Goal: Information Seeking & Learning: Learn about a topic

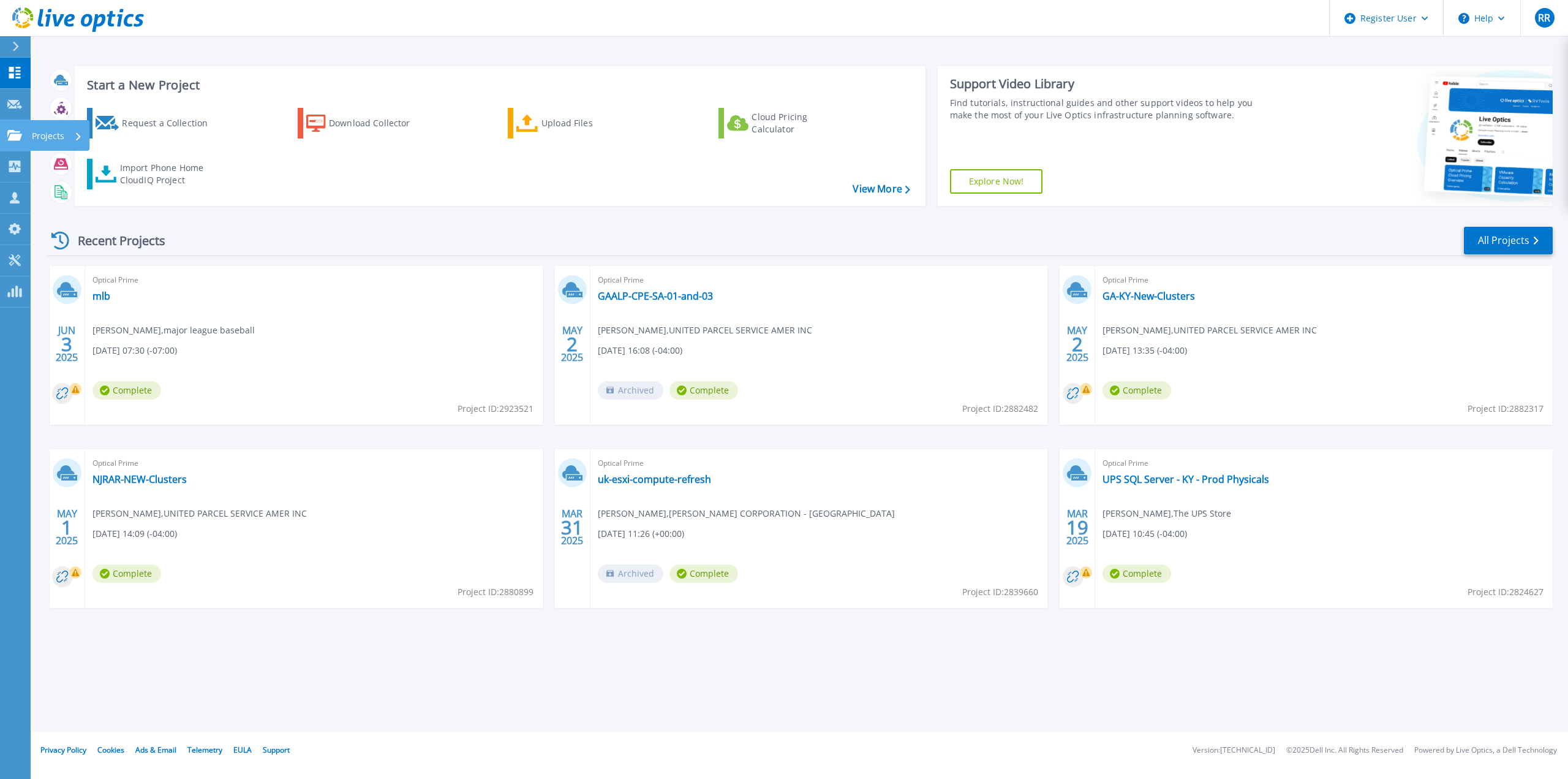
click at [35, 140] on p "Projects" at bounding box center [48, 137] width 32 height 32
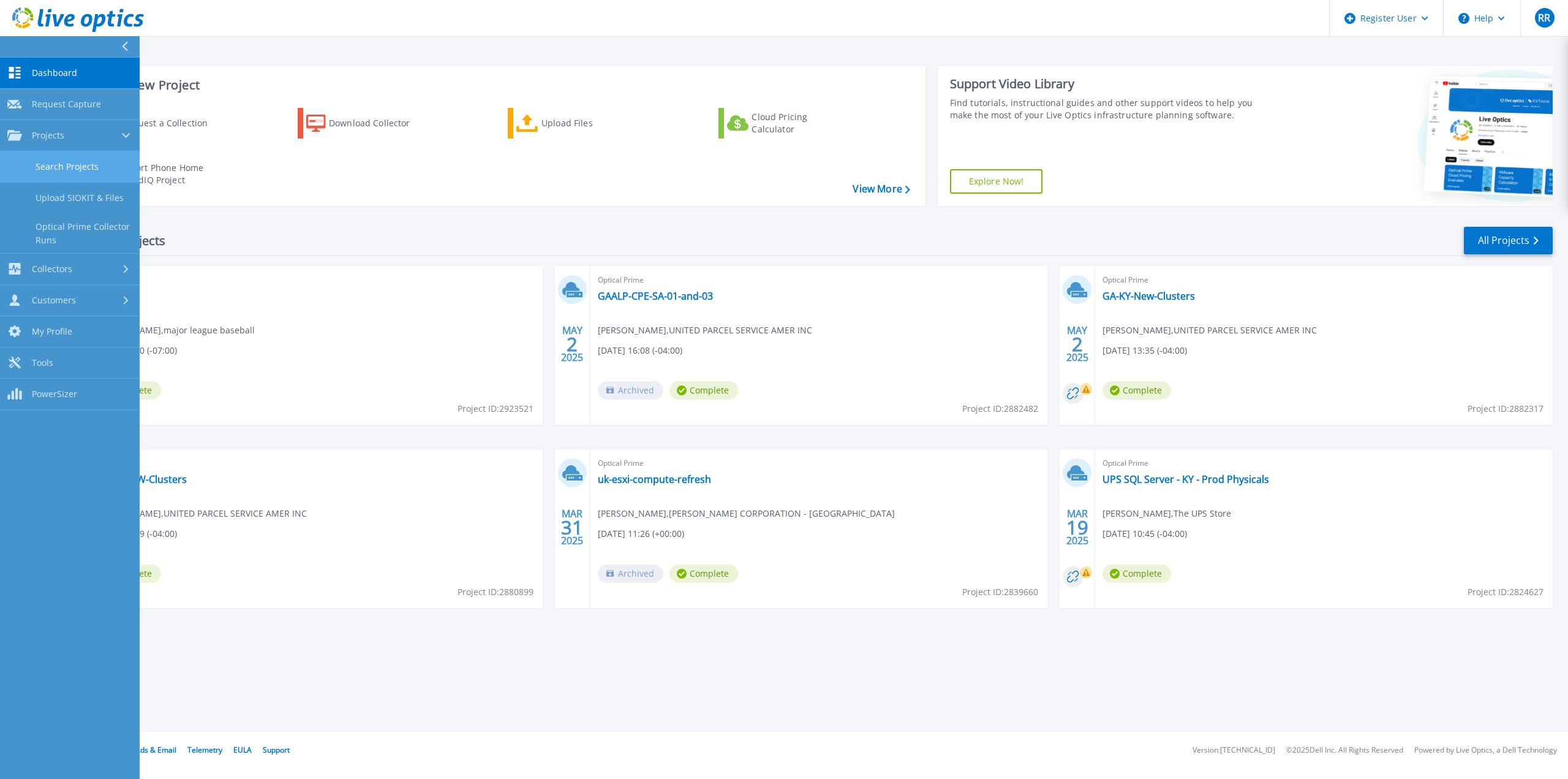
click at [63, 163] on link "Search Projects" at bounding box center [69, 166] width 139 height 31
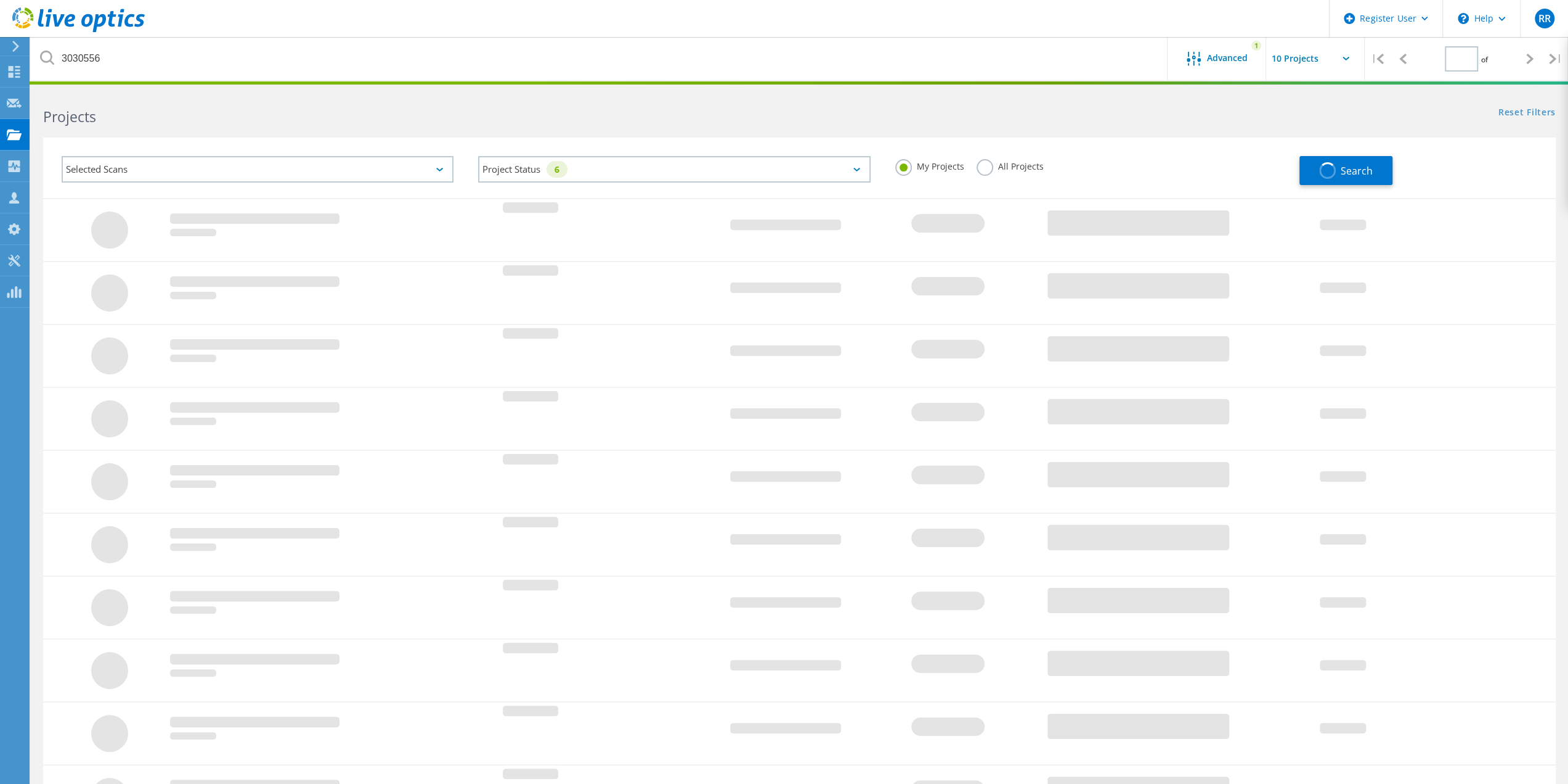
type input "1"
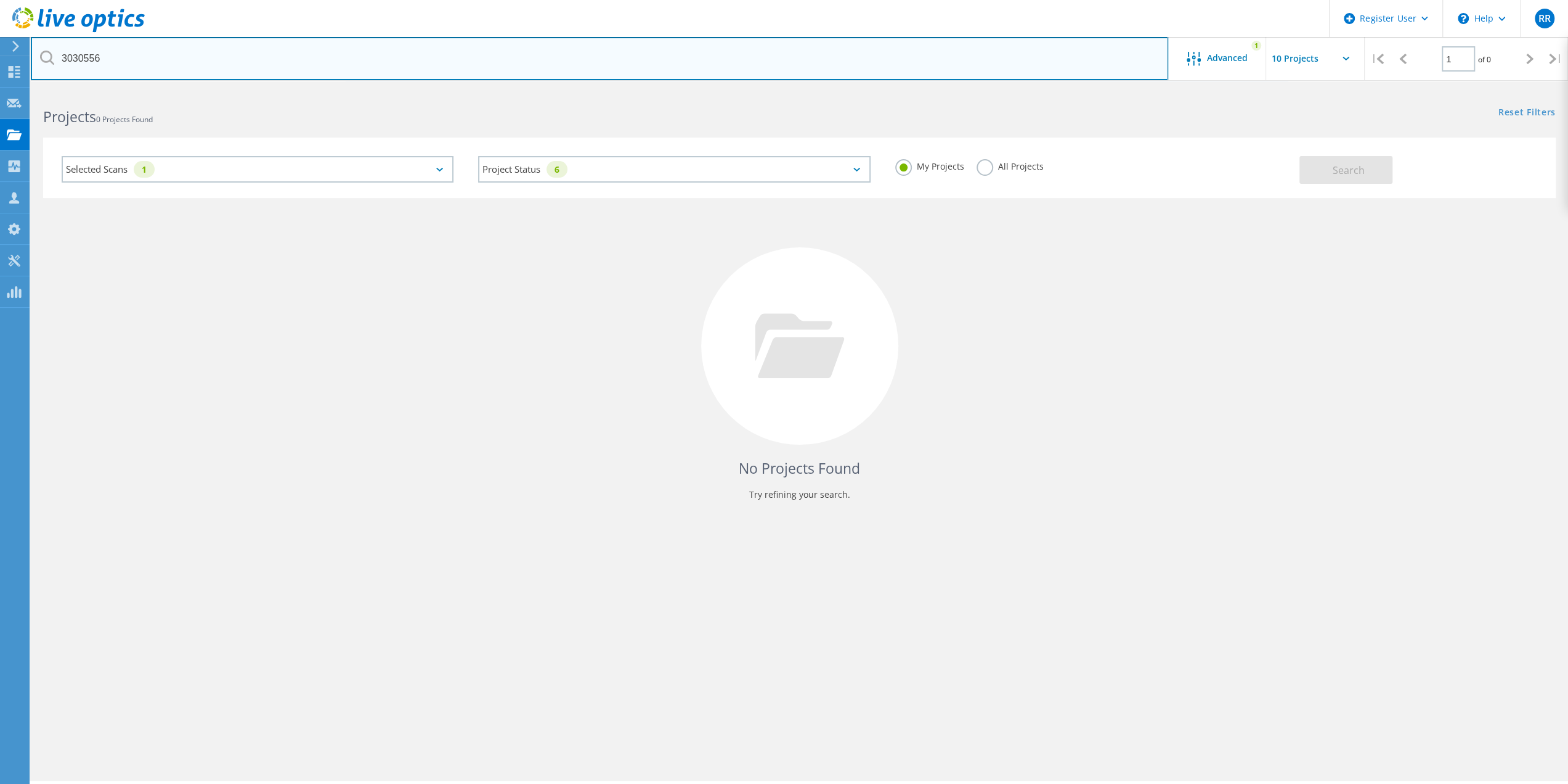
click at [135, 56] on input "3030556" at bounding box center [599, 58] width 1138 height 43
drag, startPoint x: 135, startPoint y: 56, endPoint x: -270, endPoint y: 43, distance: 405.2
click at [0, 43] on html "Register User \n Help Explore Helpful Articles Contact Support RR Dell User Raj…" at bounding box center [784, 409] width 1568 height 817
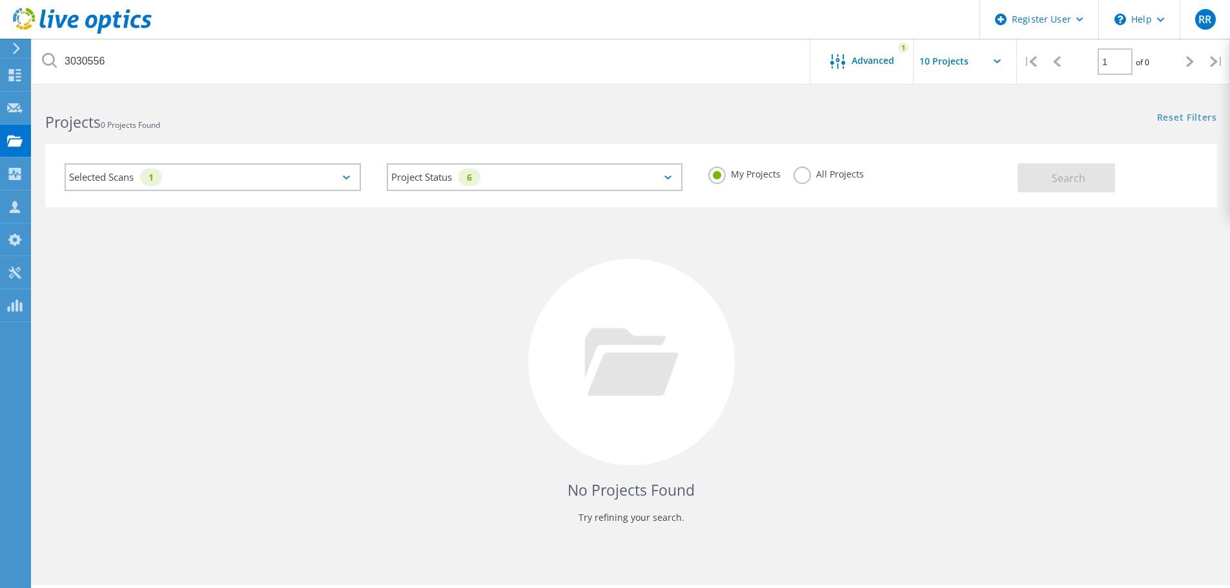
click at [213, 172] on div "Selected Scans 1" at bounding box center [213, 177] width 296 height 28
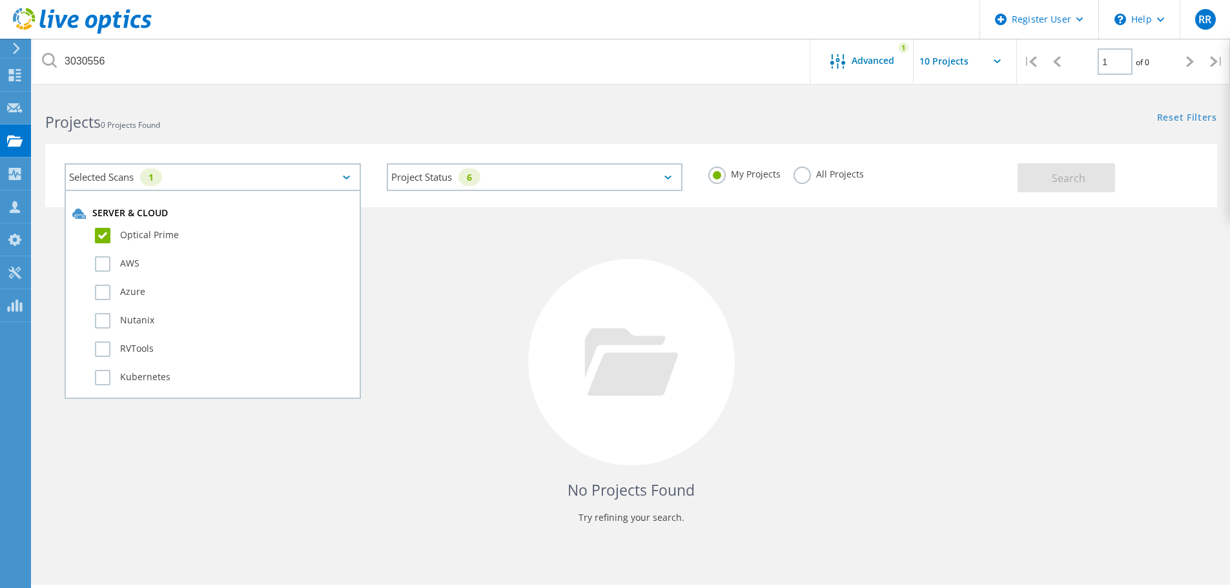
click at [212, 173] on div "Selected Scans 1" at bounding box center [213, 177] width 296 height 28
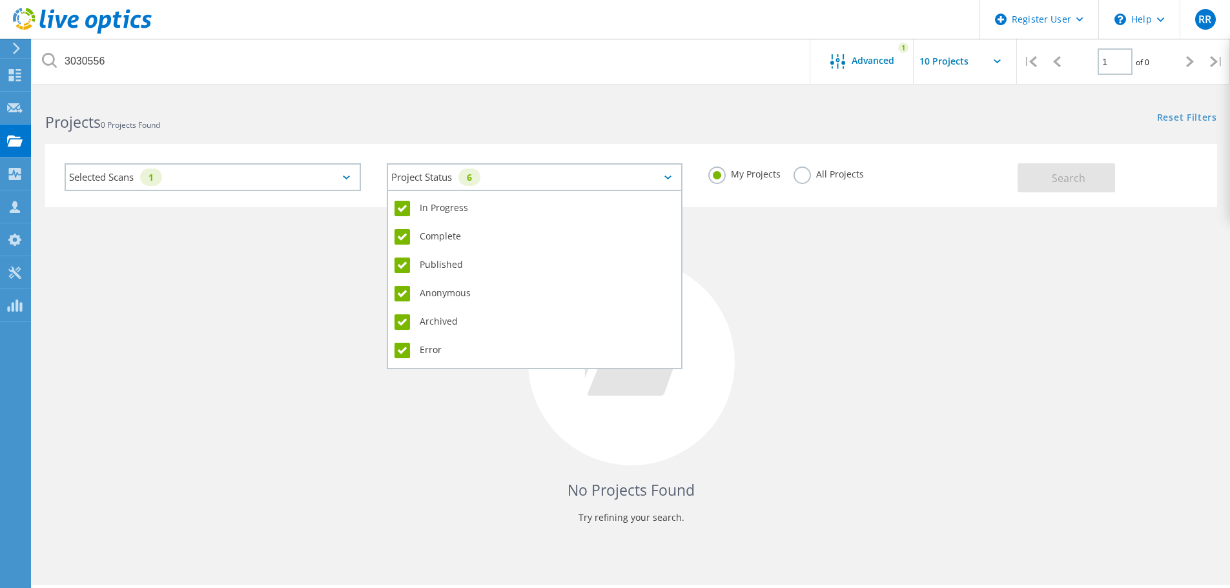
click at [436, 180] on div "Project Status 6" at bounding box center [535, 177] width 296 height 28
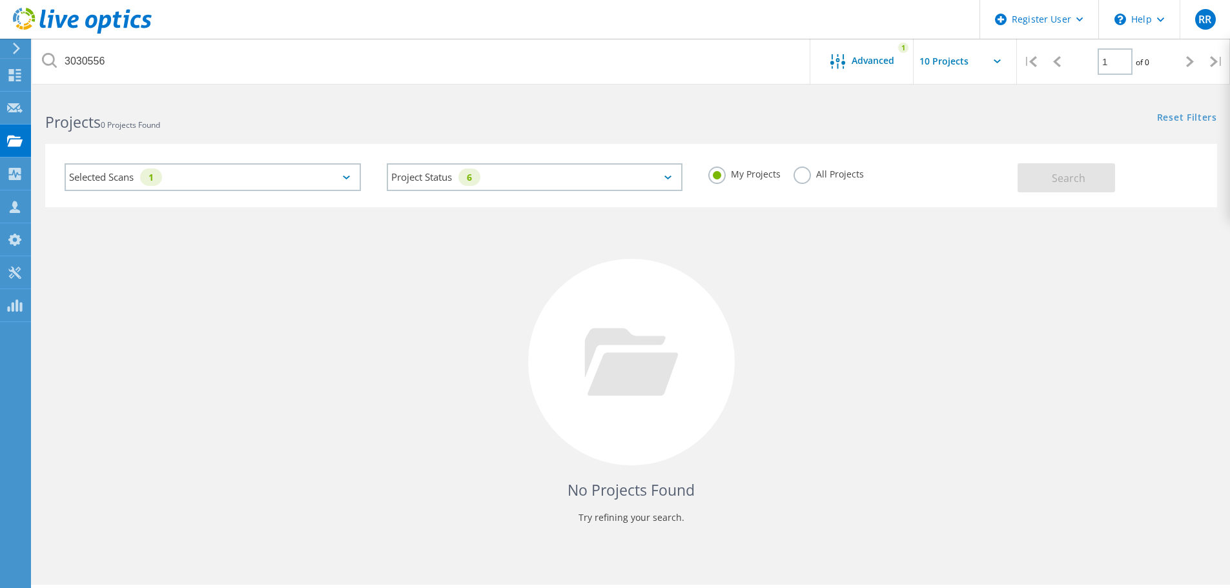
click at [928, 139] on div "Selected Scans 1 Project Status 6 In Progress Complete Published Anonymous Arch…" at bounding box center [631, 167] width 1198 height 79
click at [856, 58] on span "Advanced" at bounding box center [873, 60] width 43 height 9
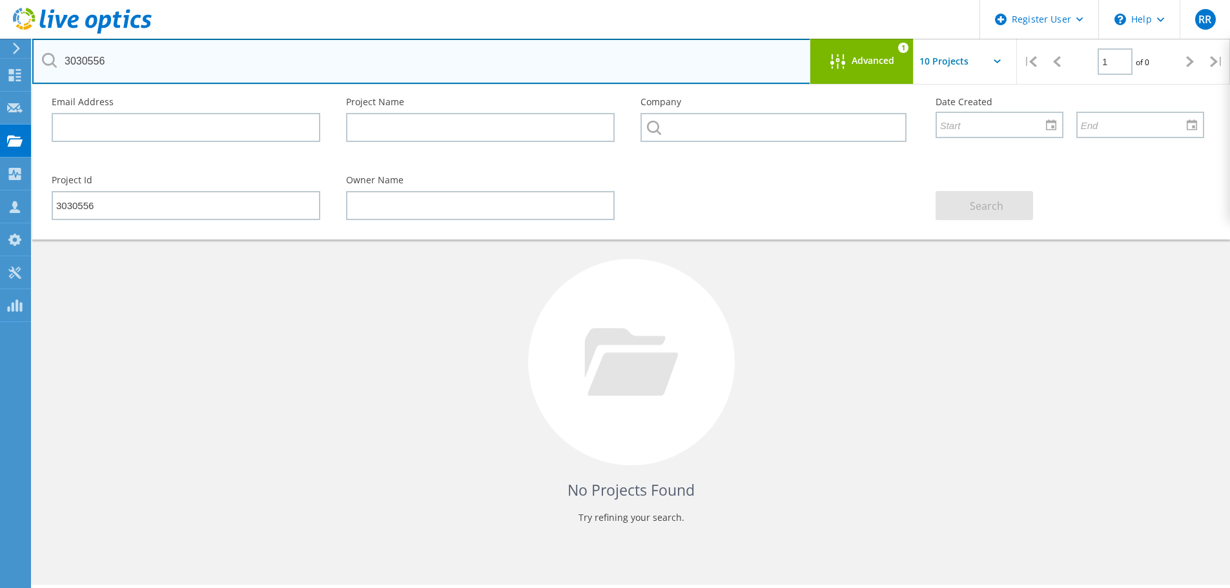
click at [141, 68] on input "3030556" at bounding box center [421, 61] width 779 height 45
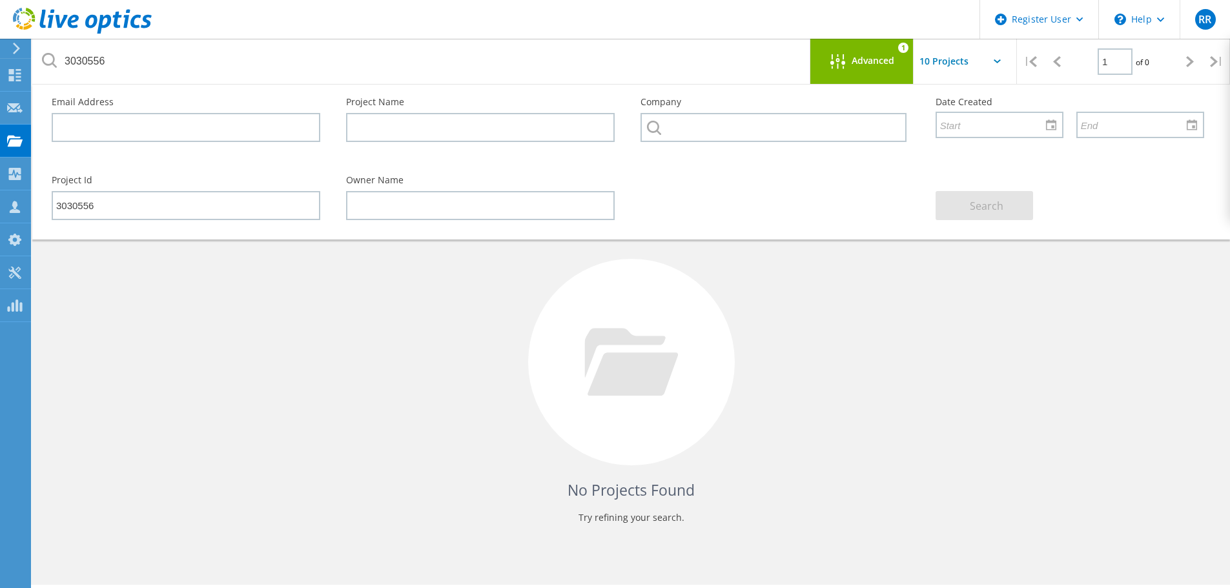
click at [145, 97] on div "Email Address" at bounding box center [186, 120] width 294 height 70
click at [601, 93] on div "Project Name" at bounding box center [480, 120] width 294 height 70
click at [727, 298] on div "No Projects Found Try refining your search." at bounding box center [631, 374] width 1172 height 334
click at [612, 352] on icon at bounding box center [631, 362] width 94 height 68
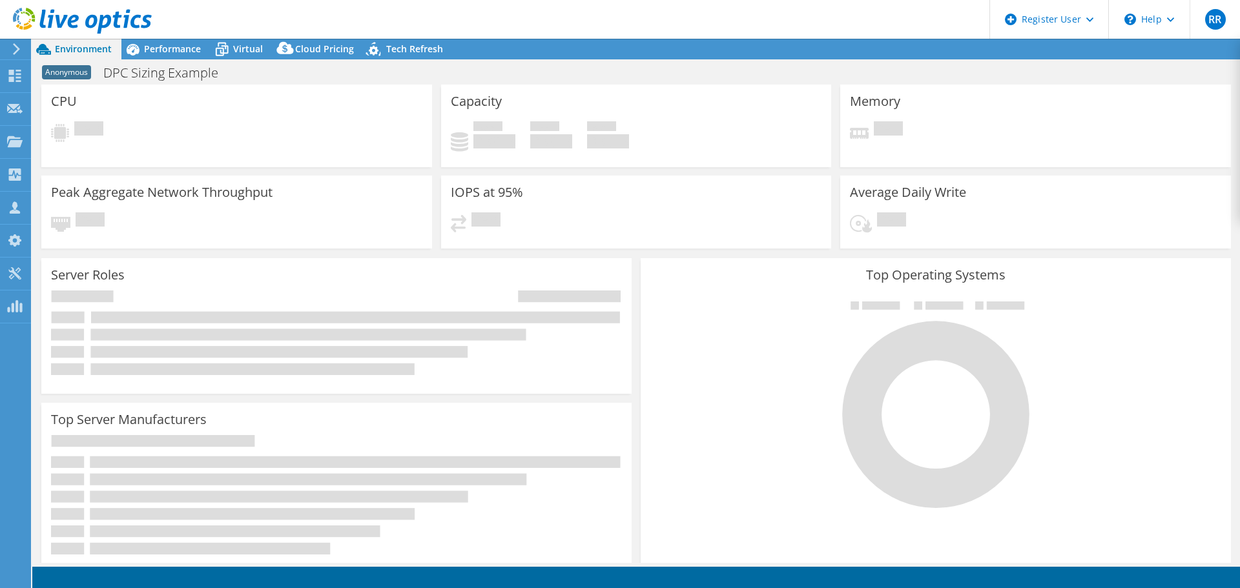
select select "USD"
select select "USEast"
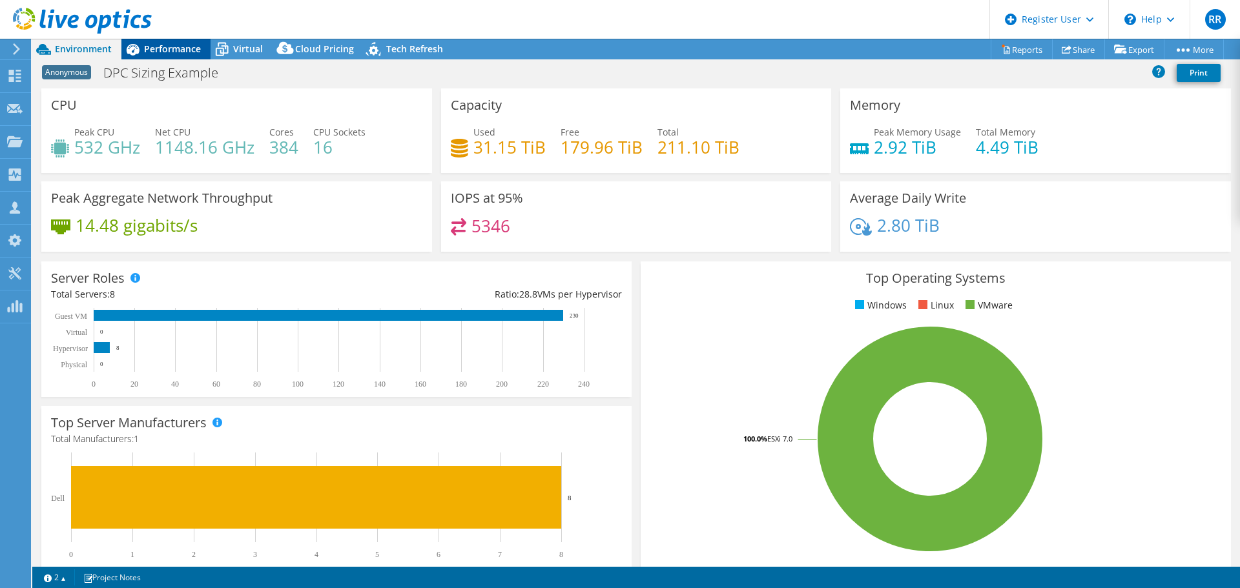
click at [182, 55] on div "Performance" at bounding box center [165, 49] width 89 height 21
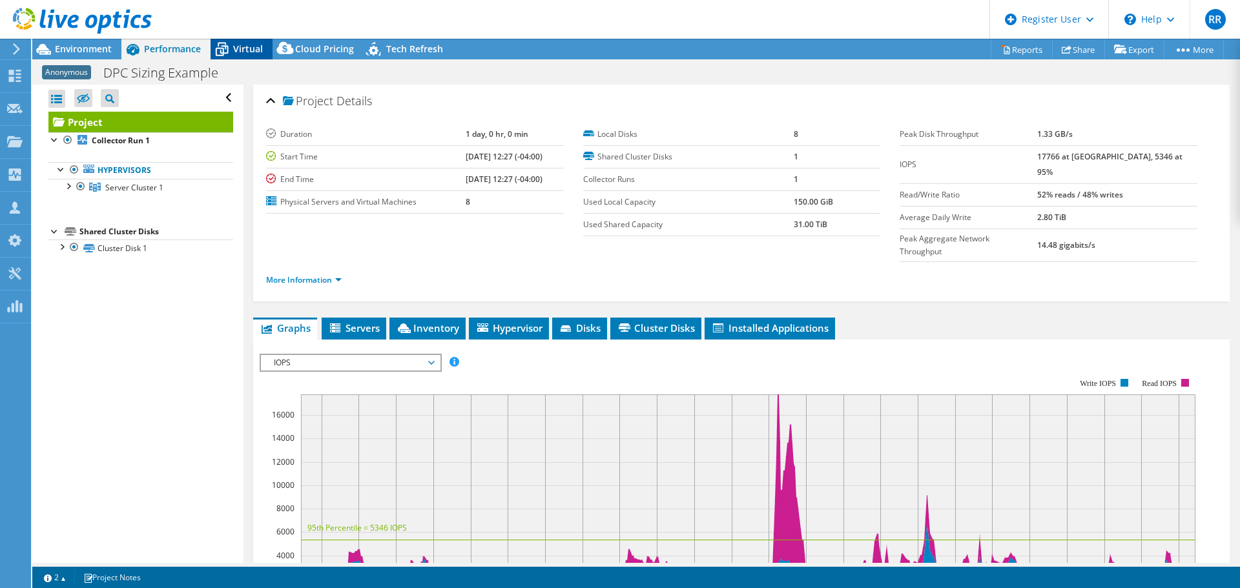
click at [239, 56] on div "Virtual" at bounding box center [241, 49] width 62 height 21
click at [241, 52] on span "Virtual" at bounding box center [248, 49] width 30 height 12
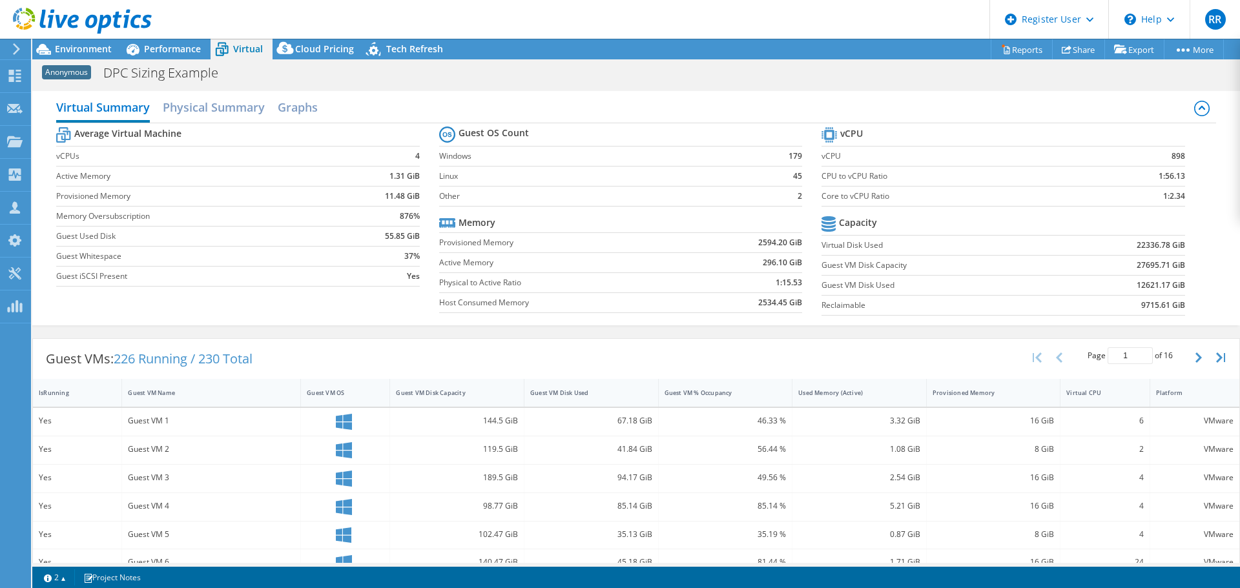
click at [261, 254] on label "Guest Whitespace" at bounding box center [198, 256] width 284 height 13
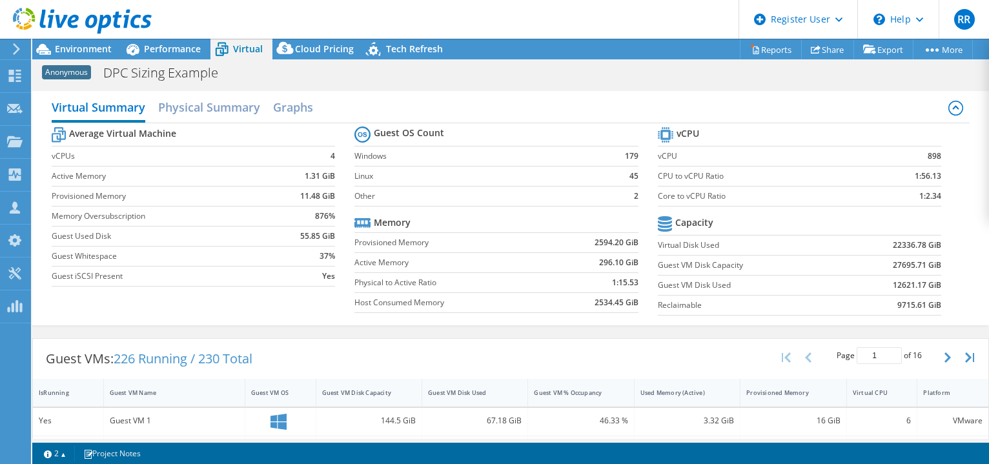
drag, startPoint x: 45, startPoint y: 152, endPoint x: 333, endPoint y: 278, distance: 315.1
click at [333, 278] on div "Virtual Summary Physical Summary Graphs Average Virtual Machine vCPUs 4 Active …" at bounding box center [510, 208] width 957 height 234
click at [382, 324] on div "Virtual Summary Physical Summary Graphs Average Virtual Machine vCPUs 4 Active …" at bounding box center [511, 208] width 958 height 234
click at [79, 52] on span "Environment" at bounding box center [83, 49] width 57 height 12
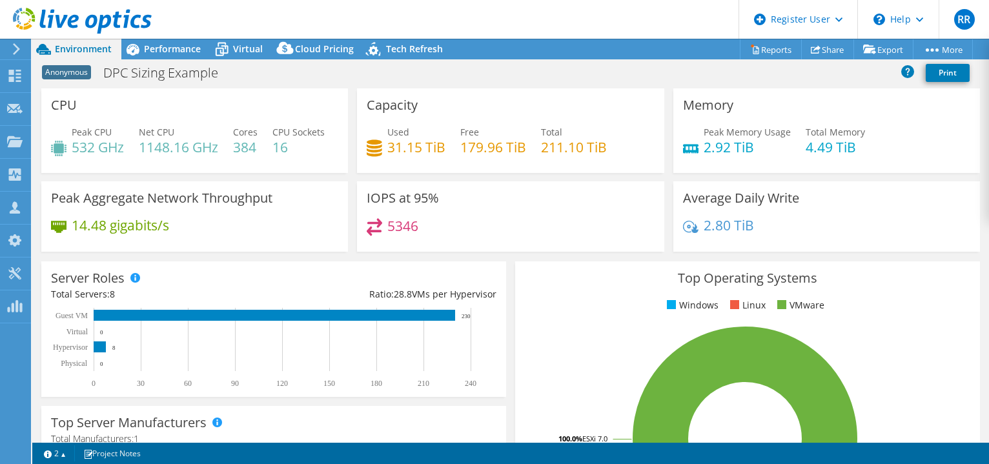
click at [757, 167] on div "Peak Memory Usage 2.92 TiB Total Memory 4.49 TiB" at bounding box center [826, 146] width 287 height 42
drag, startPoint x: 699, startPoint y: 144, endPoint x: 740, endPoint y: 145, distance: 40.7
click at [740, 145] on h4 "2.92 TiB" at bounding box center [747, 147] width 87 height 14
